Goal: Find specific page/section: Find specific page/section

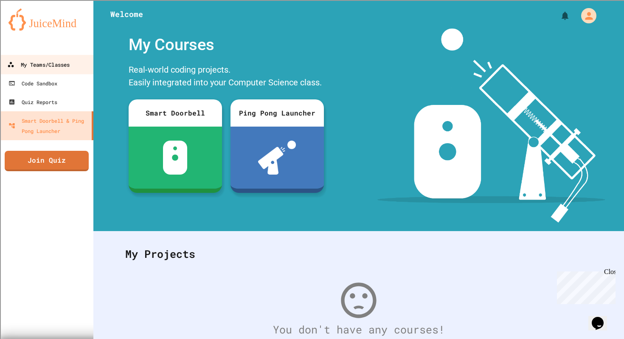
click at [21, 71] on link "My Teams/Classes" at bounding box center [47, 64] width 96 height 19
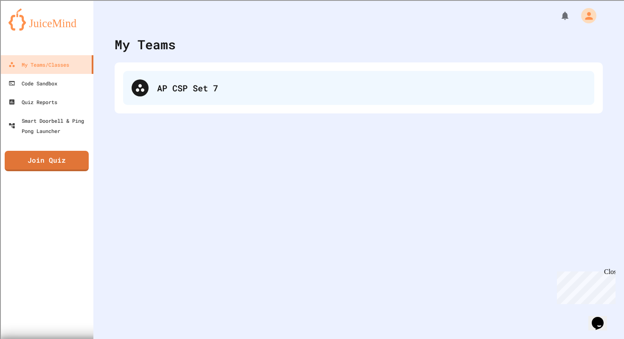
click at [191, 88] on div "AP CSP Set 7" at bounding box center [371, 88] width 429 height 13
